Goal: Task Accomplishment & Management: Use online tool/utility

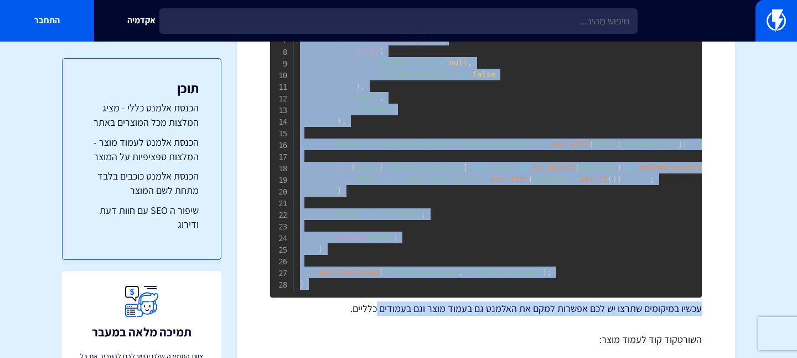
scroll to position [633, 0]
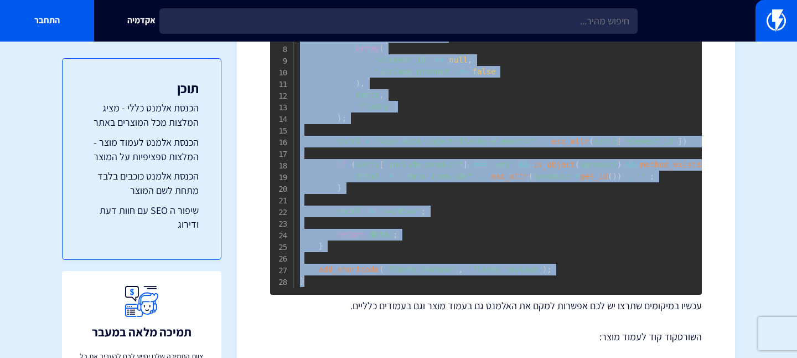
drag, startPoint x: 301, startPoint y: 192, endPoint x: 344, endPoint y: 279, distance: 97.1
click at [344, 279] on pre "if ( ! function_exists ( "flashy_reviews" ) ) { function flashy_reviews ( $atts…" at bounding box center [486, 123] width 432 height 341
copy code "if ( ! function_exists ( "flashy_reviews" ) ) { function flashy_reviews ( $atts…"
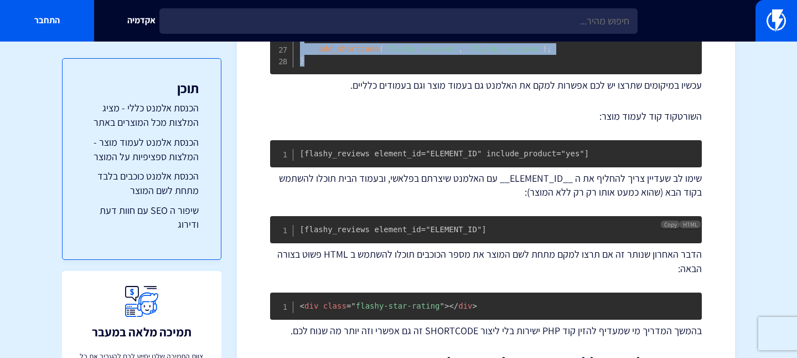
scroll to position [905, 0]
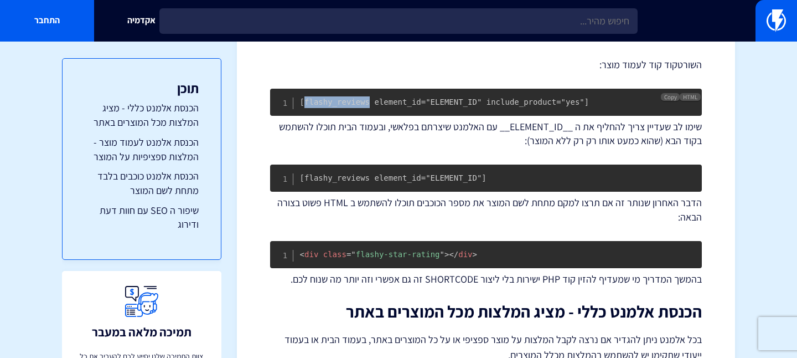
drag, startPoint x: 371, startPoint y: 101, endPoint x: 306, endPoint y: 100, distance: 65.3
click at [306, 100] on code "[flashy_reviews element_id="ELEMENT_ID" include_product="yes"]" at bounding box center [445, 101] width 290 height 9
copy code "flashy_reviews"
click at [671, 94] on span "Copy" at bounding box center [670, 97] width 13 height 8
click at [666, 171] on span "Copy" at bounding box center [670, 173] width 13 height 8
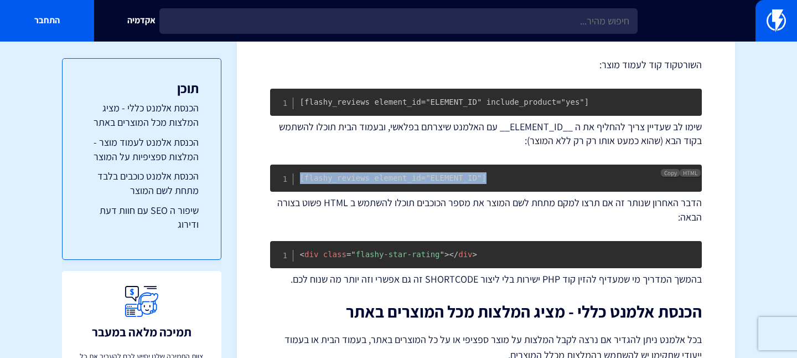
drag, startPoint x: 295, startPoint y: 179, endPoint x: 484, endPoint y: 176, distance: 188.8
click at [484, 176] on pre "[flashy_reviews element_id="ELEMENT_ID"]" at bounding box center [486, 177] width 432 height 27
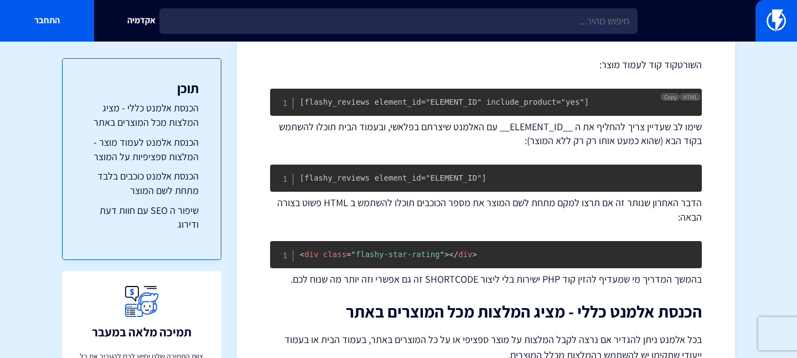
click at [526, 97] on code "[flashy_reviews element_id="ELEMENT_ID" include_product="yes"]" at bounding box center [445, 101] width 290 height 9
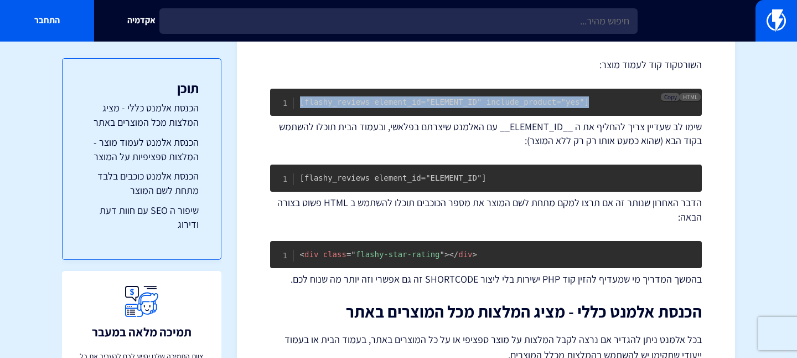
click at [669, 95] on span "Copy" at bounding box center [670, 97] width 13 height 8
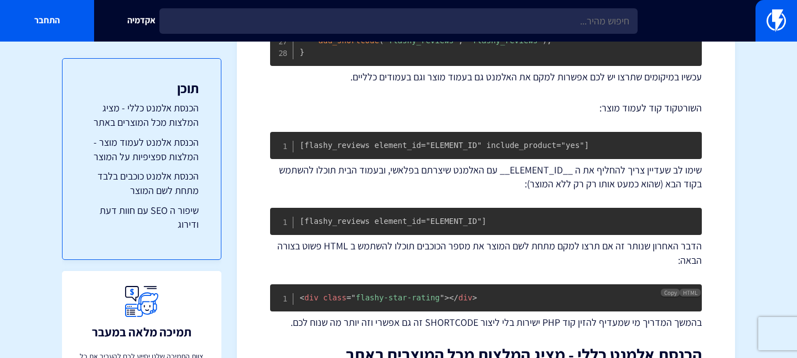
click at [410, 297] on span "= " flashy-star-rating "" at bounding box center [396, 297] width 98 height 9
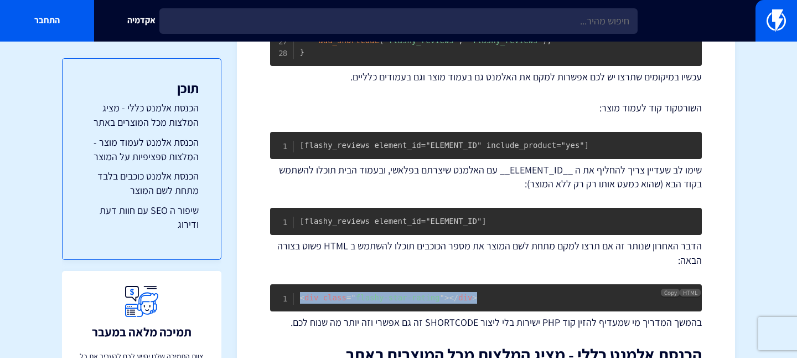
click at [410, 297] on span "= " flashy-star-rating "" at bounding box center [396, 297] width 98 height 9
click at [670, 290] on span "Copy" at bounding box center [670, 292] width 13 height 8
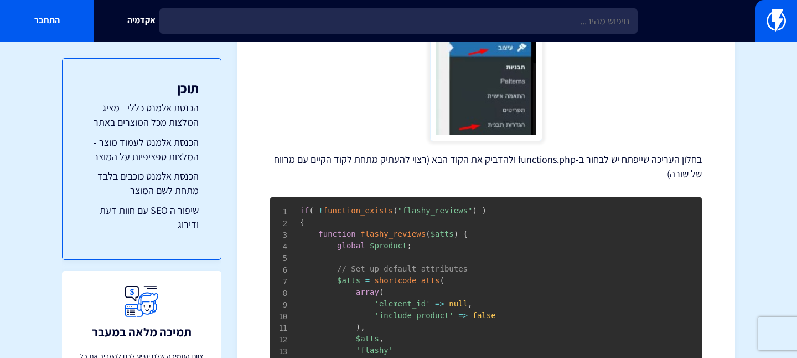
scroll to position [0, 0]
